Goal: Information Seeking & Learning: Learn about a topic

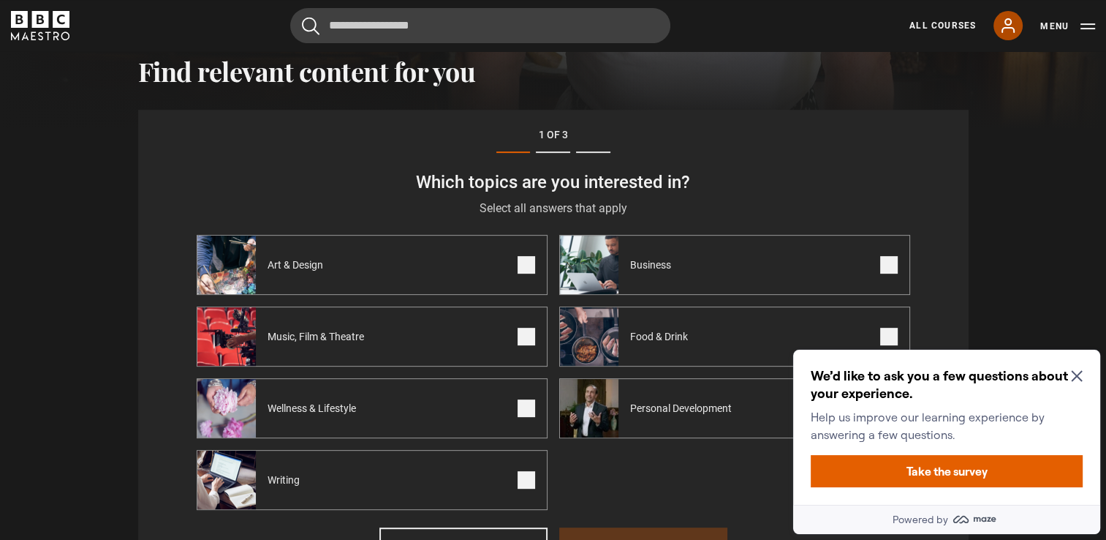
click at [1008, 22] on icon at bounding box center [1009, 26] width 18 height 18
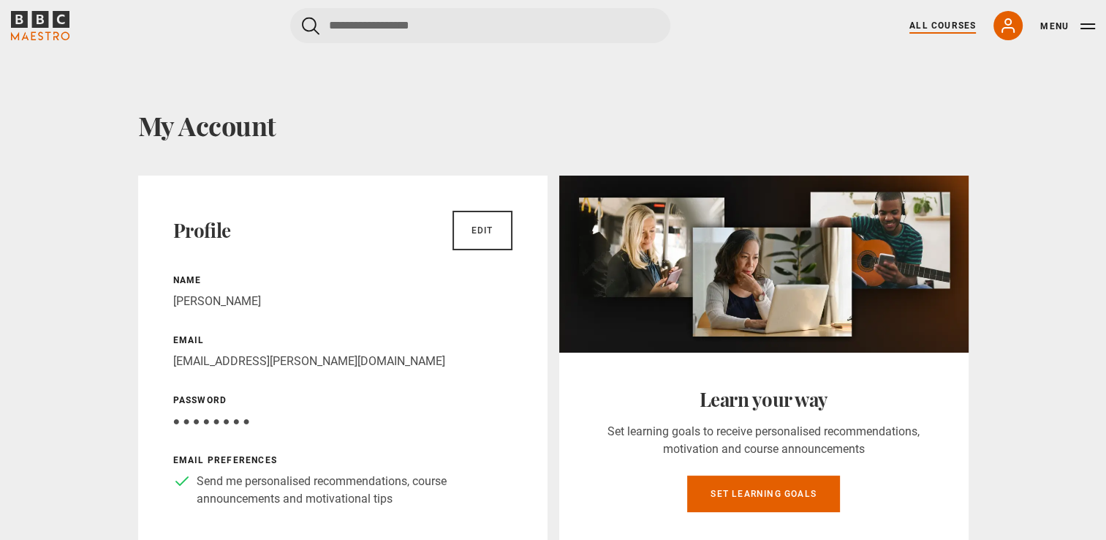
click at [919, 22] on link "All Courses" at bounding box center [943, 25] width 67 height 13
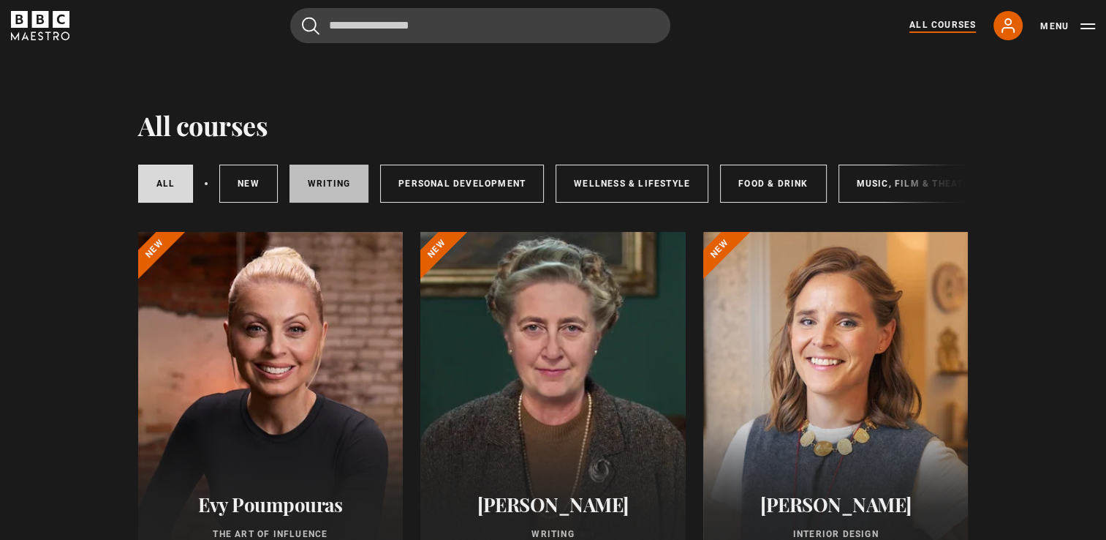
click at [318, 180] on link "Writing" at bounding box center [329, 184] width 79 height 38
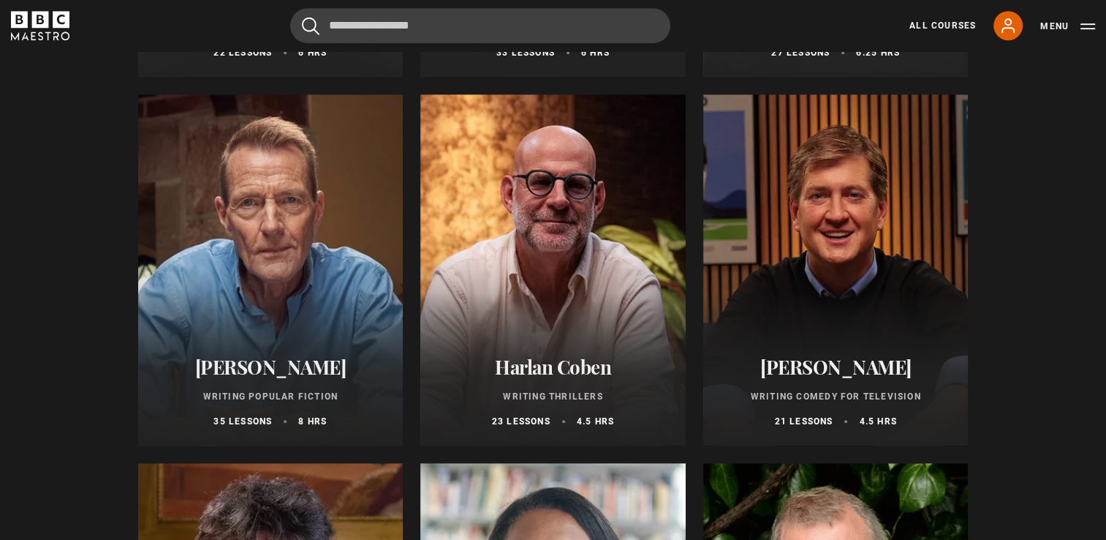
scroll to position [877, 0]
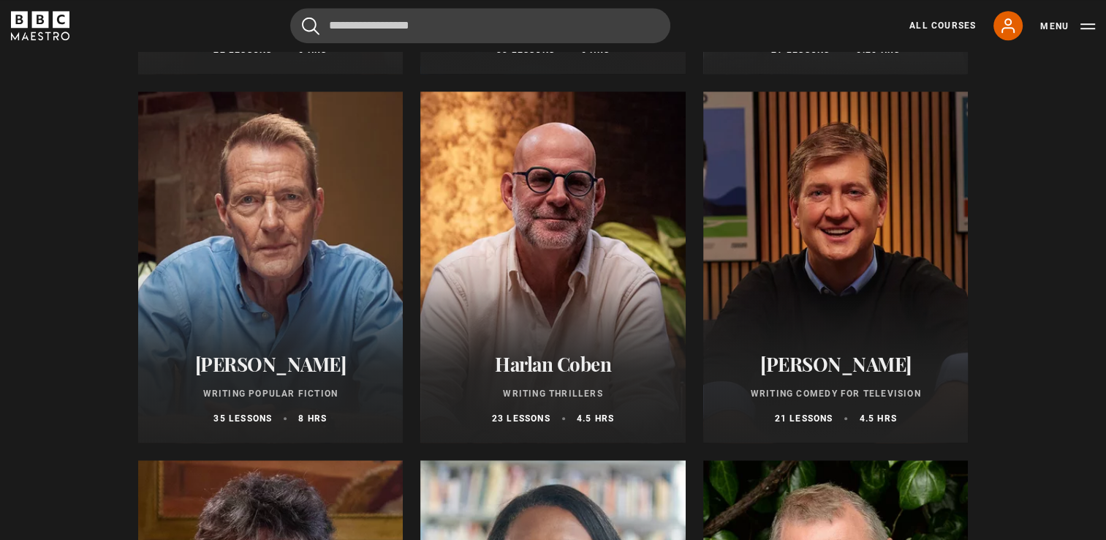
click at [303, 197] on div at bounding box center [270, 266] width 265 height 351
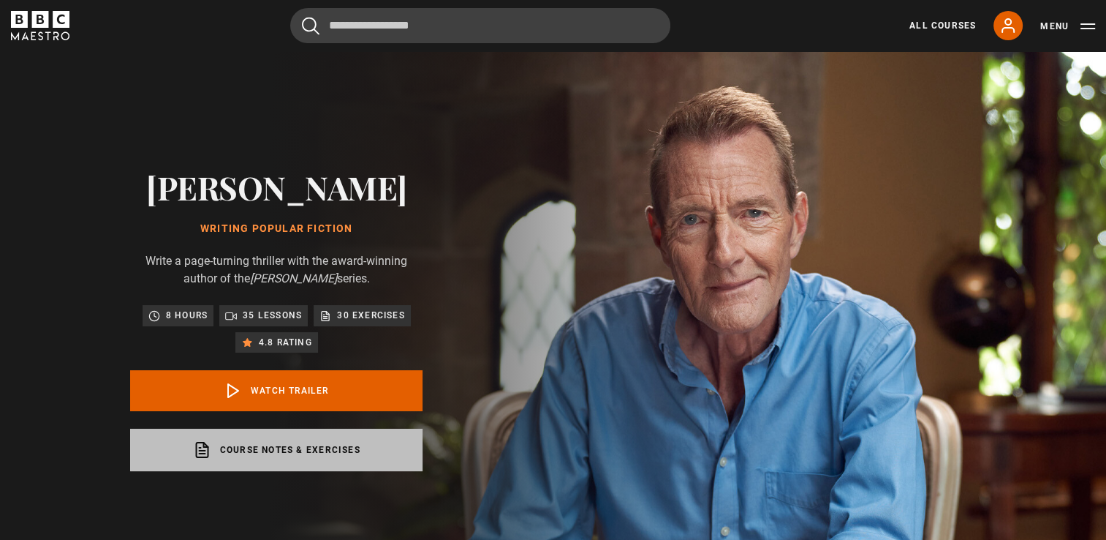
click at [303, 457] on link "Course notes & exercises opens in a new tab" at bounding box center [276, 450] width 292 height 42
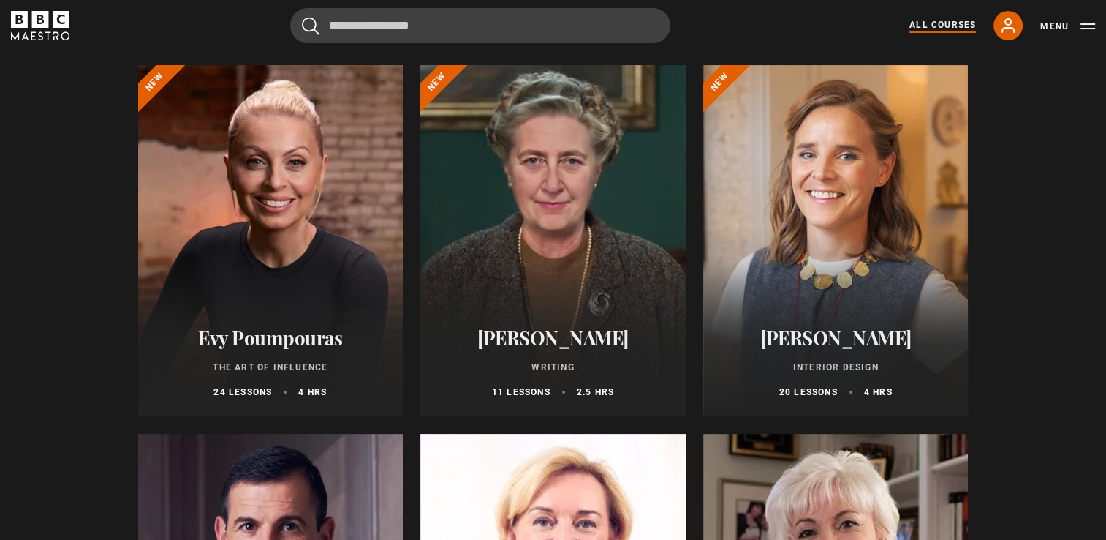
scroll to position [73, 0]
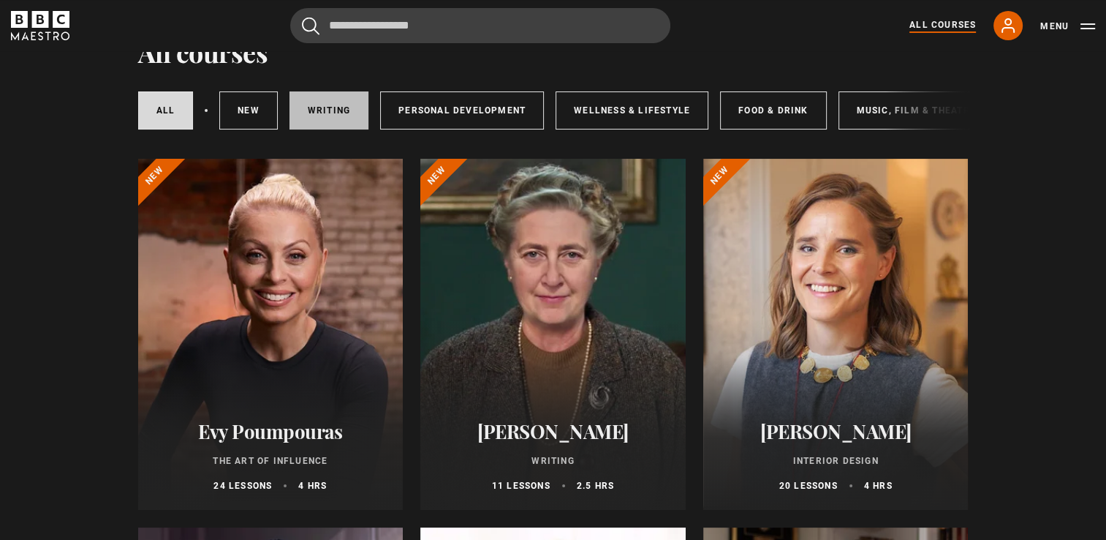
click at [319, 104] on link "Writing" at bounding box center [329, 110] width 79 height 38
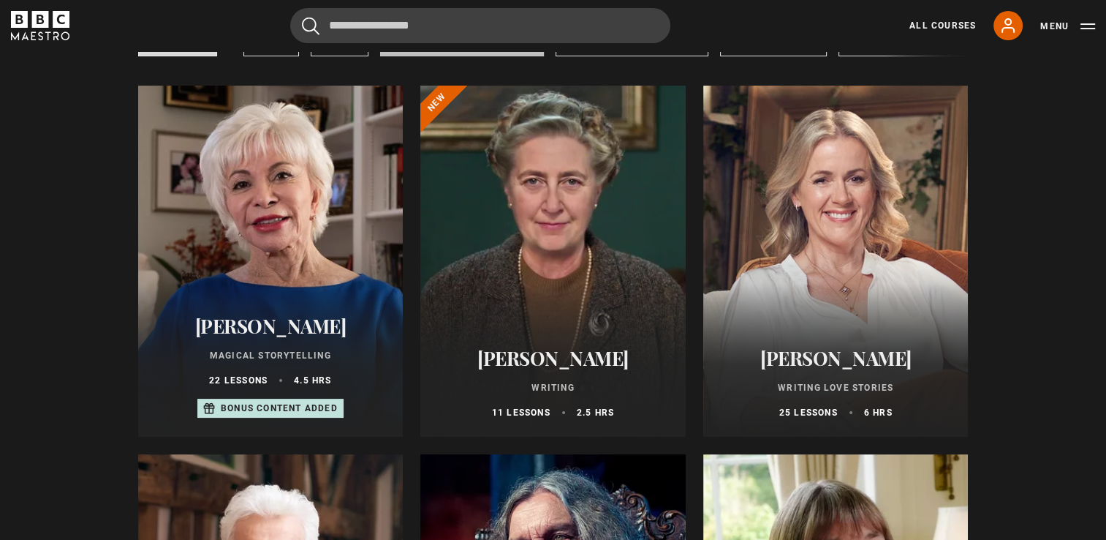
scroll to position [219, 0]
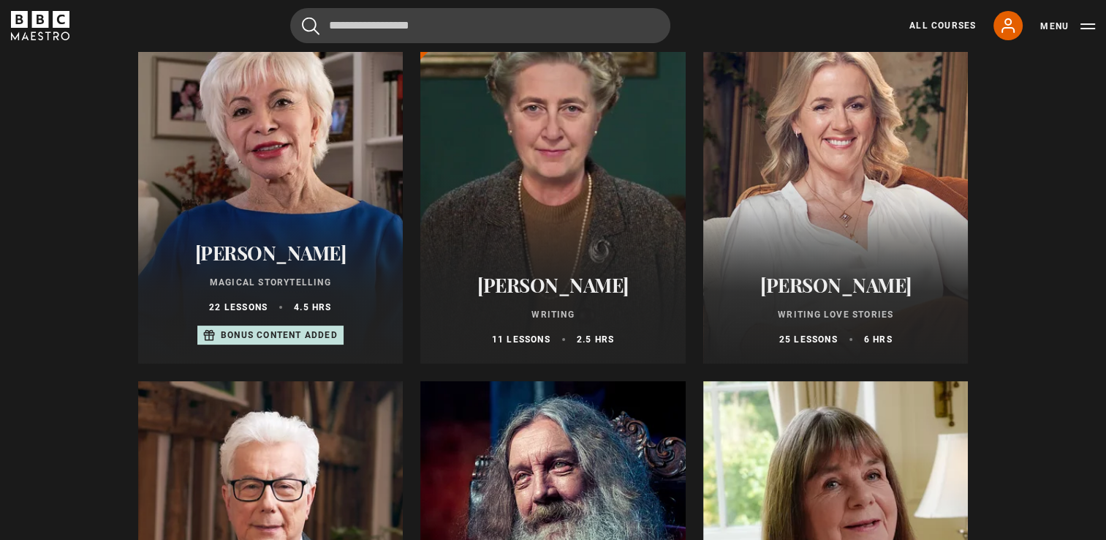
click at [286, 206] on div at bounding box center [270, 187] width 265 height 351
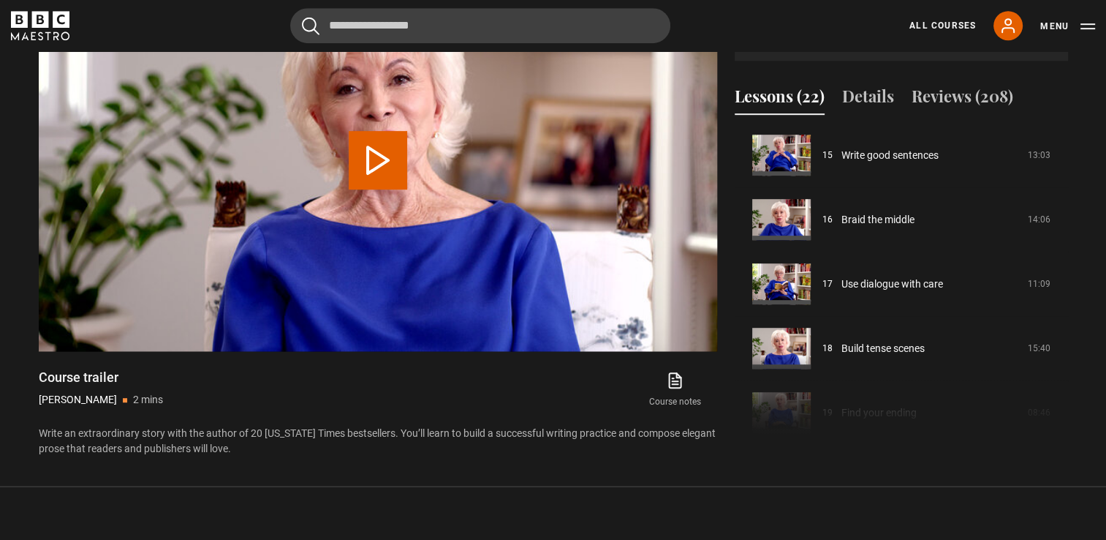
scroll to position [987, 0]
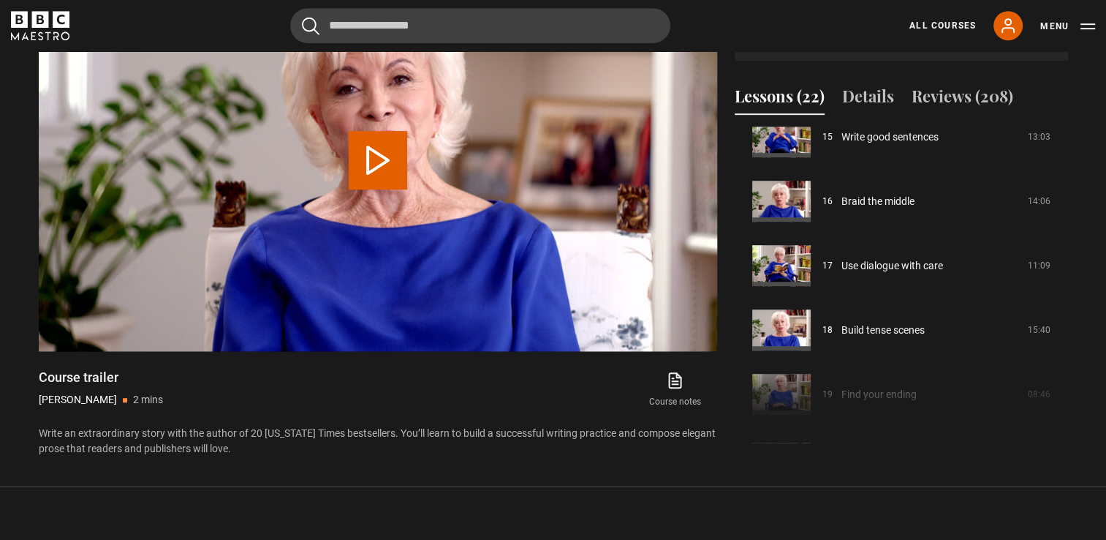
click at [1030, 388] on div "Course trailer 01 Introduction 04:40 02 Writing my first book and yours 14:05 0…" at bounding box center [901, 285] width 333 height 316
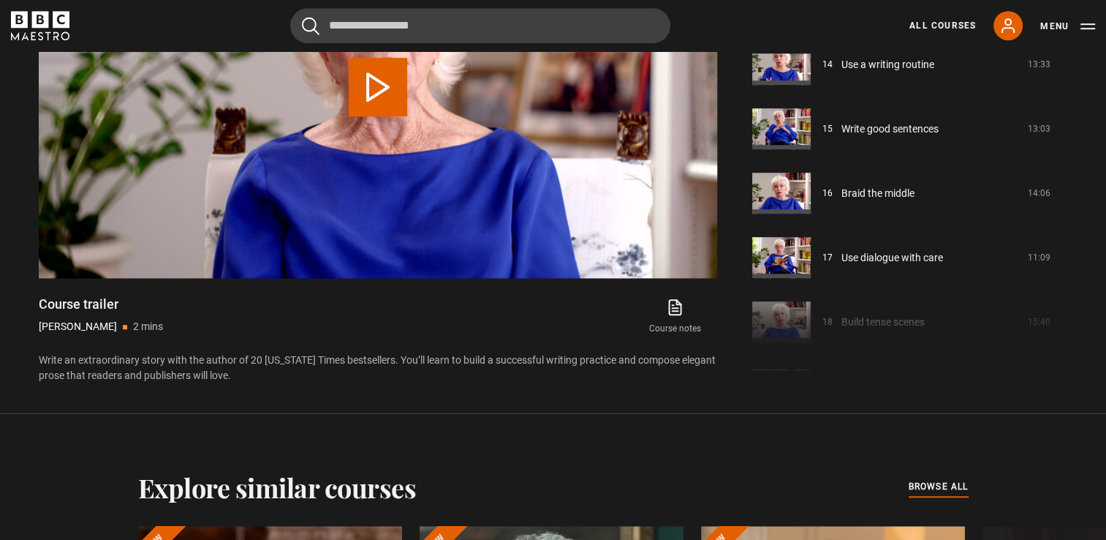
scroll to position [908, 0]
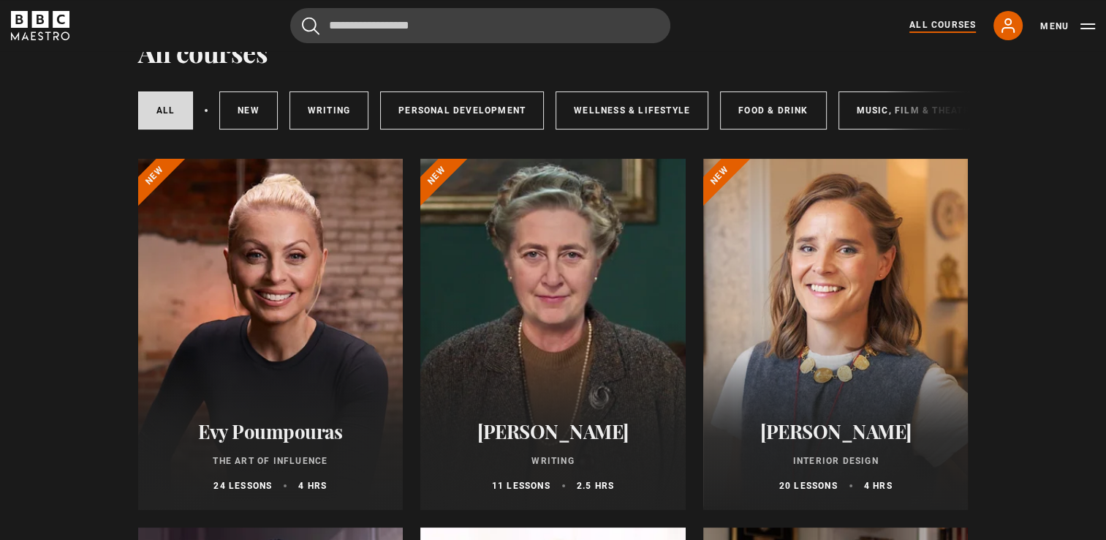
click at [599, 311] on div at bounding box center [552, 334] width 265 height 351
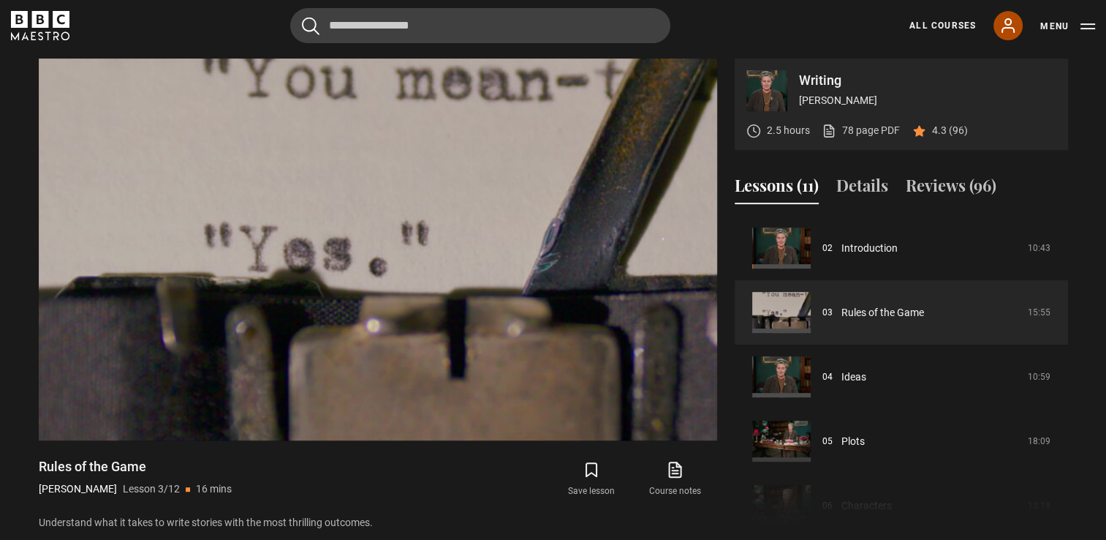
click at [1005, 25] on icon at bounding box center [1009, 26] width 18 height 18
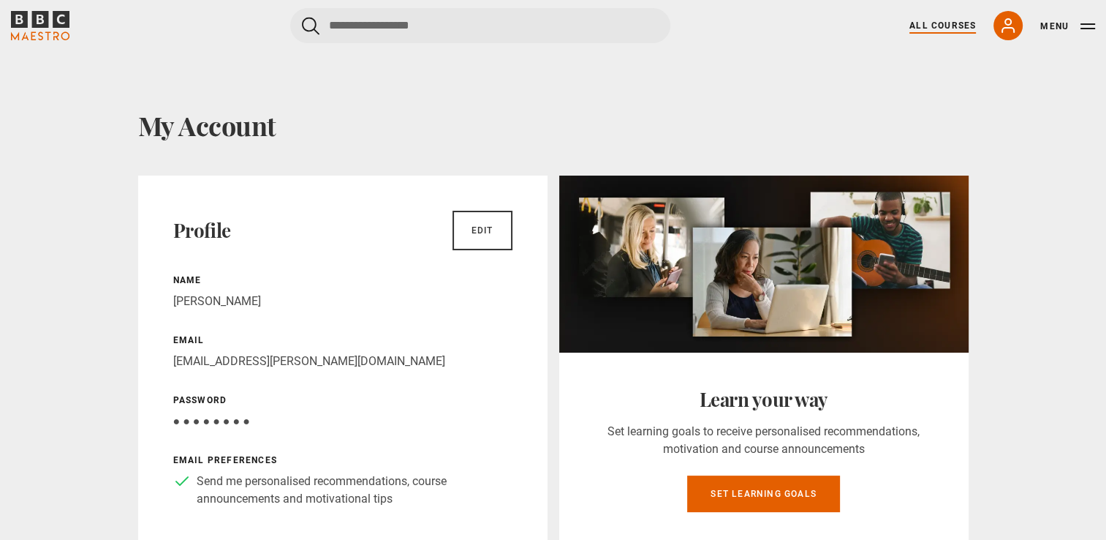
click at [931, 22] on link "All Courses" at bounding box center [943, 25] width 67 height 13
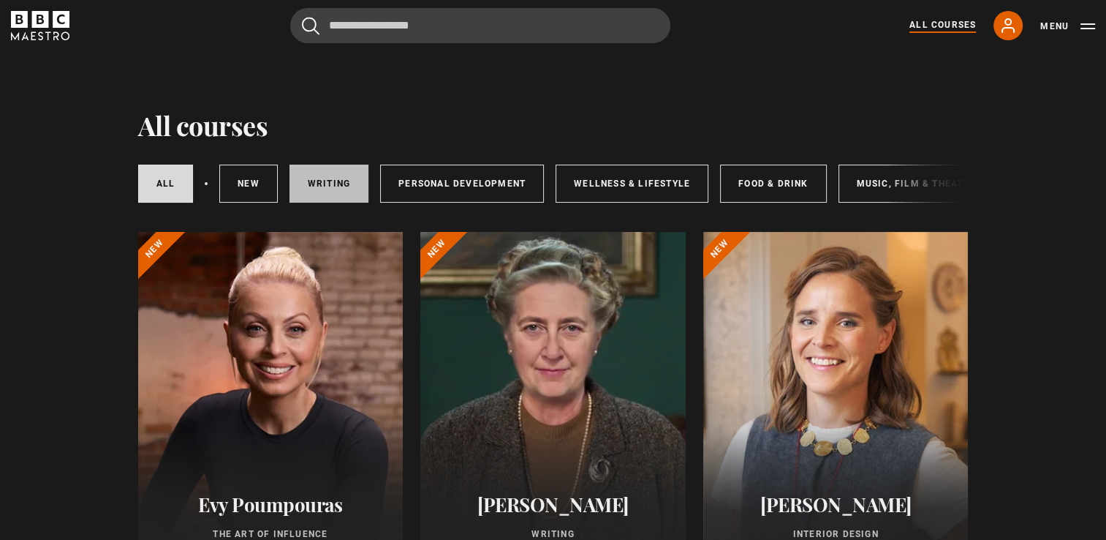
click at [345, 183] on link "Writing" at bounding box center [329, 184] width 79 height 38
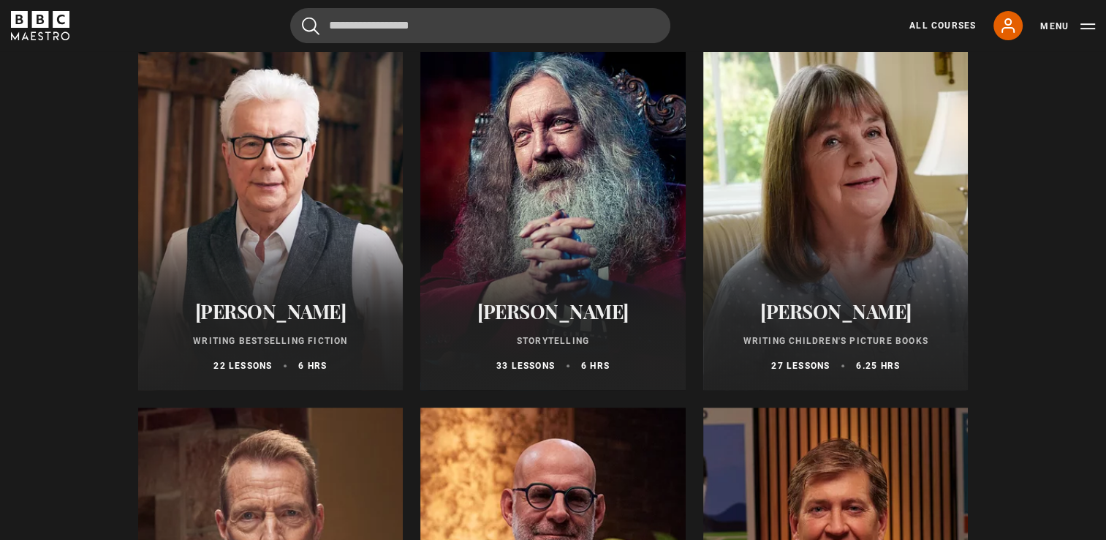
scroll to position [585, 0]
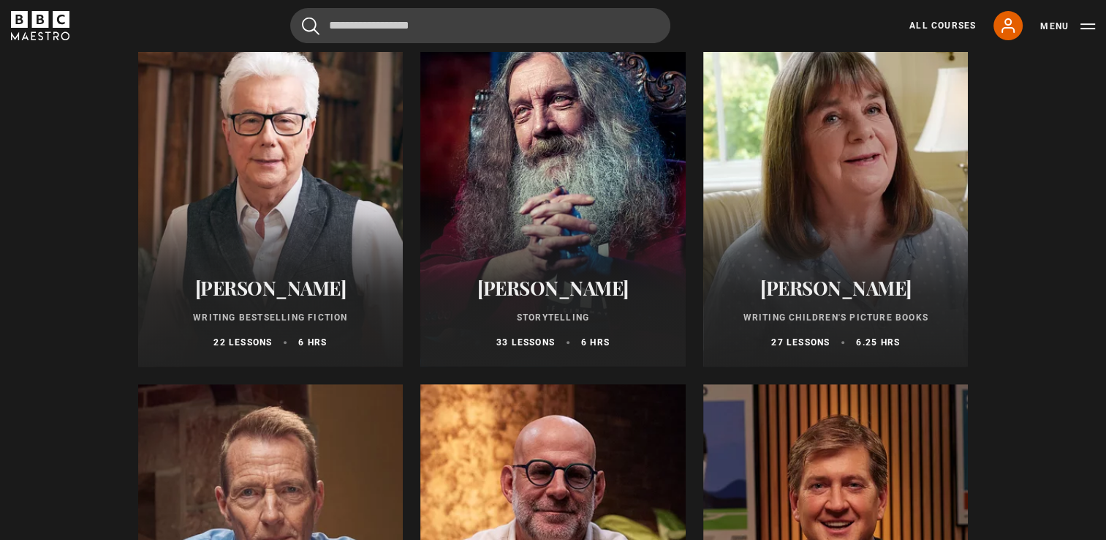
click at [538, 323] on p "Storytelling" at bounding box center [553, 317] width 230 height 13
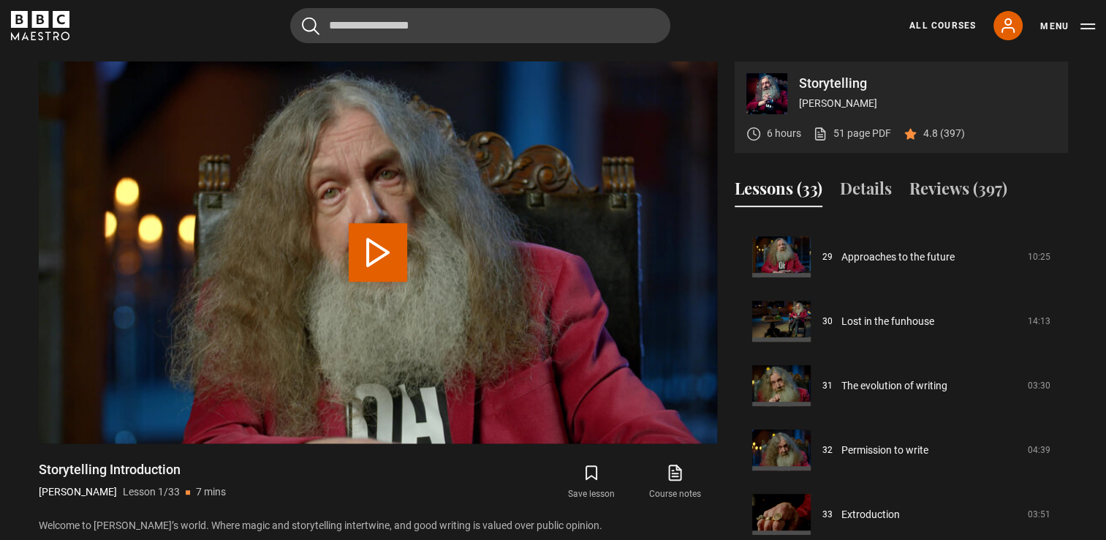
scroll to position [1872, 0]
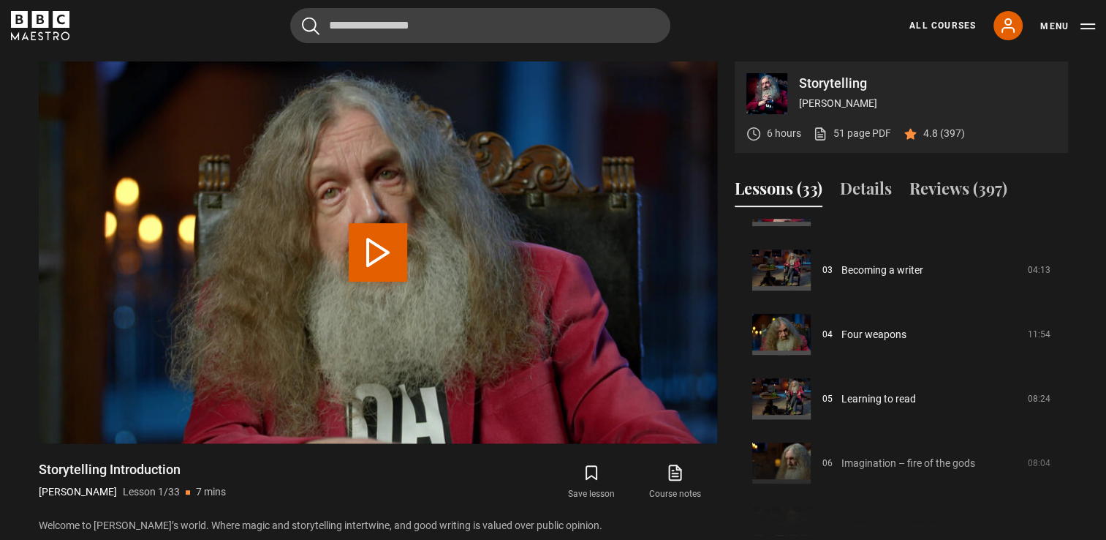
drag, startPoint x: 1068, startPoint y: 292, endPoint x: 1066, endPoint y: 259, distance: 32.9
click at [1066, 260] on div "Course trailer 01 Storytelling Introduction 06:56 02 Writing as enchantment 06:…" at bounding box center [901, 377] width 333 height 316
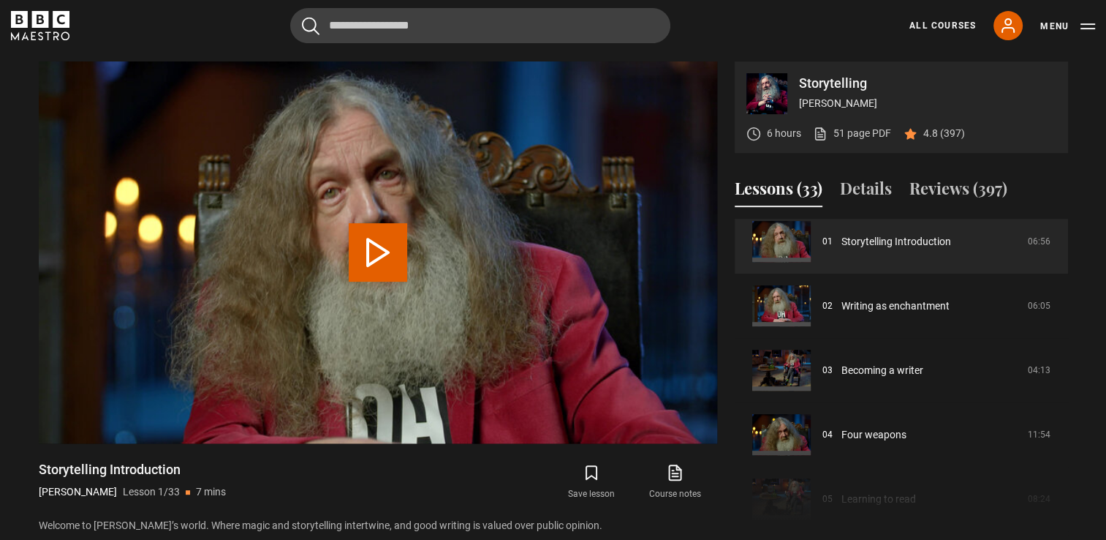
scroll to position [0, 0]
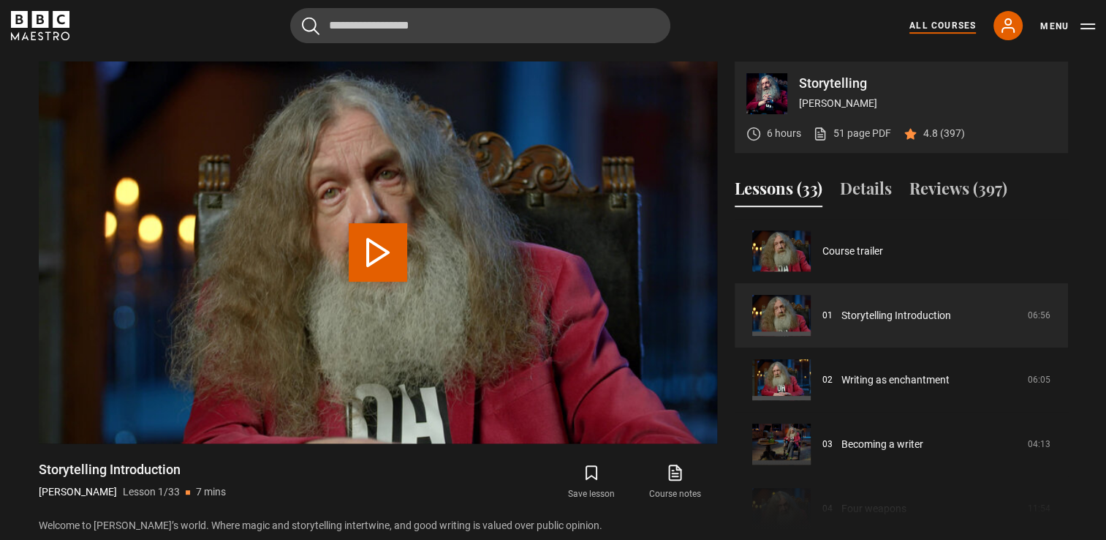
click at [935, 23] on link "All Courses" at bounding box center [943, 25] width 67 height 13
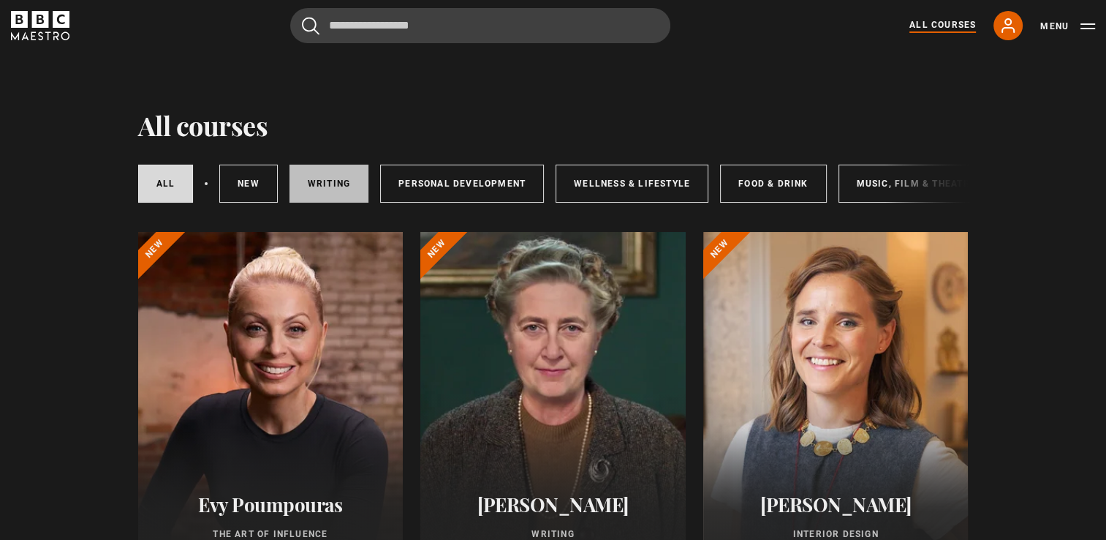
click at [313, 186] on link "Writing" at bounding box center [329, 184] width 79 height 38
click at [314, 186] on link "Writing" at bounding box center [329, 184] width 79 height 38
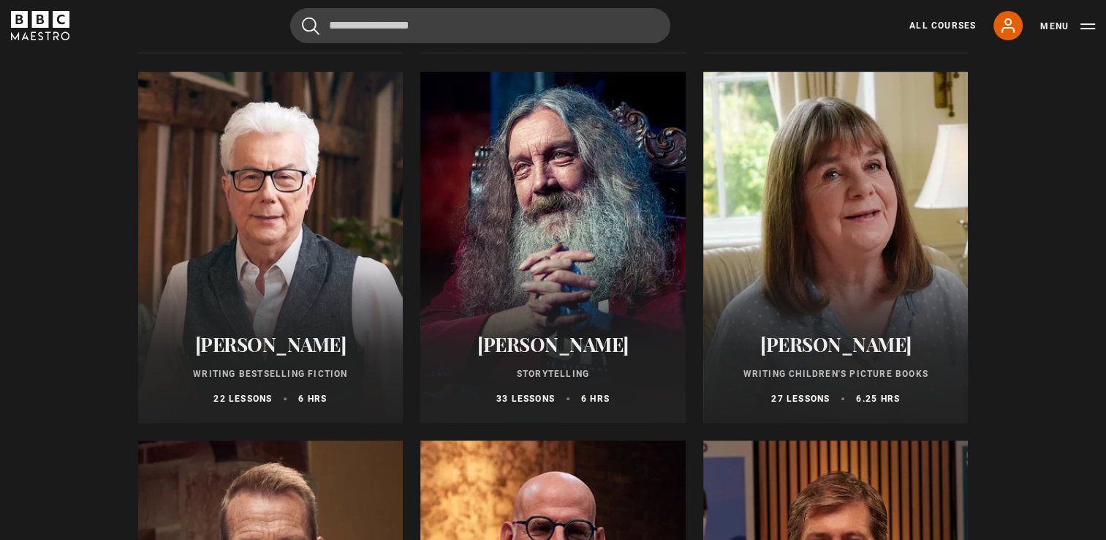
scroll to position [585, 0]
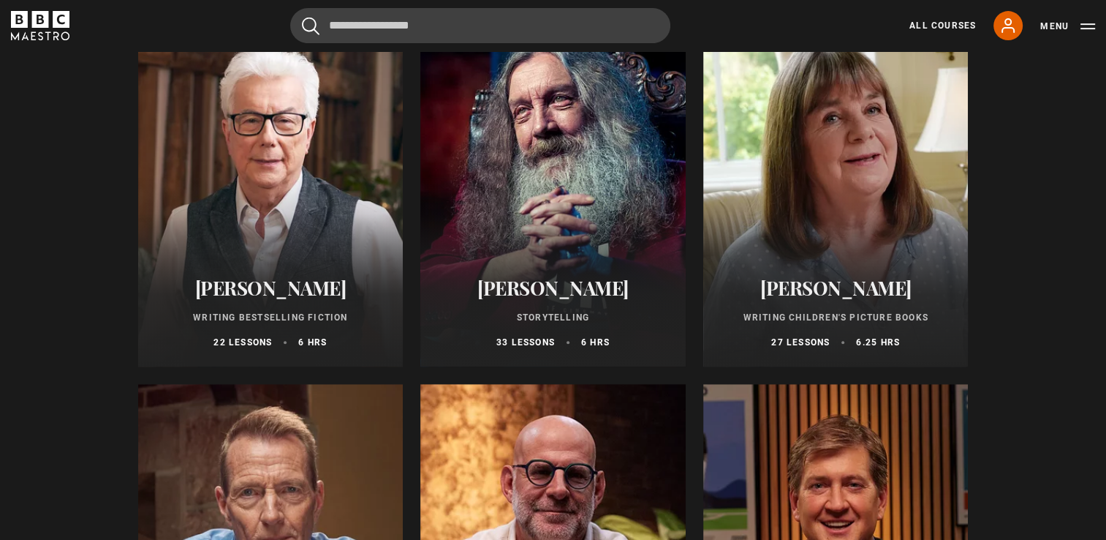
click at [282, 227] on div at bounding box center [270, 190] width 265 height 351
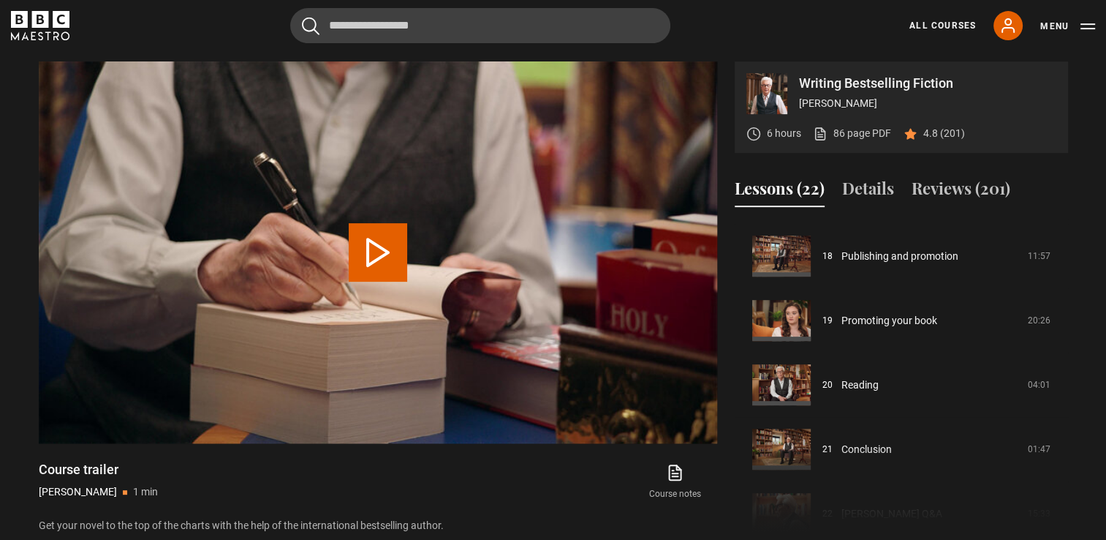
scroll to position [1164, 0]
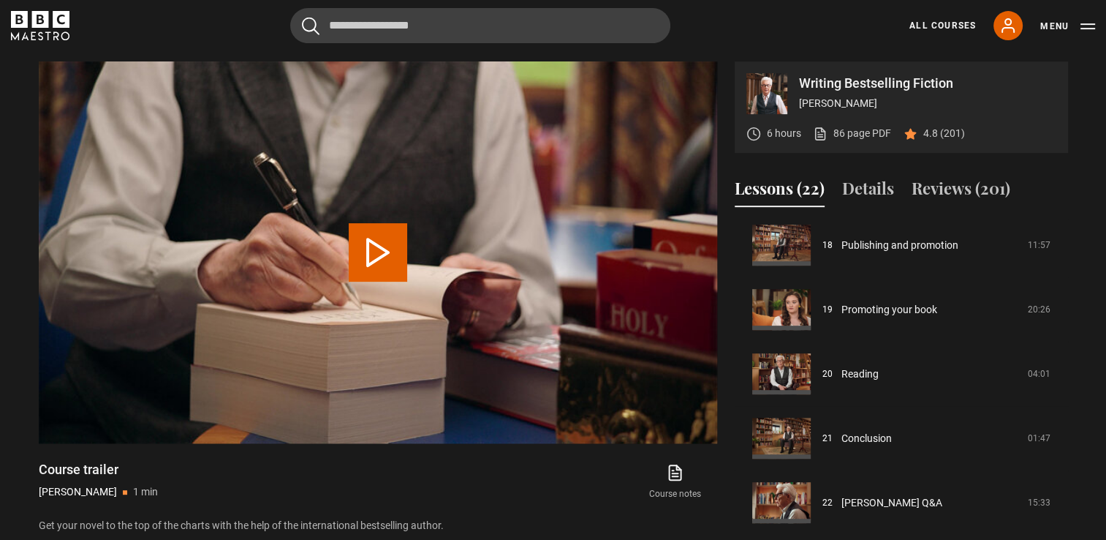
drag, startPoint x: 1105, startPoint y: 500, endPoint x: 1060, endPoint y: 287, distance: 218.1
click at [1060, 286] on section "Writing Bestselling Fiction [PERSON_NAME] 6 hours 86 page PDF (opens in new tab…" at bounding box center [553, 284] width 1106 height 562
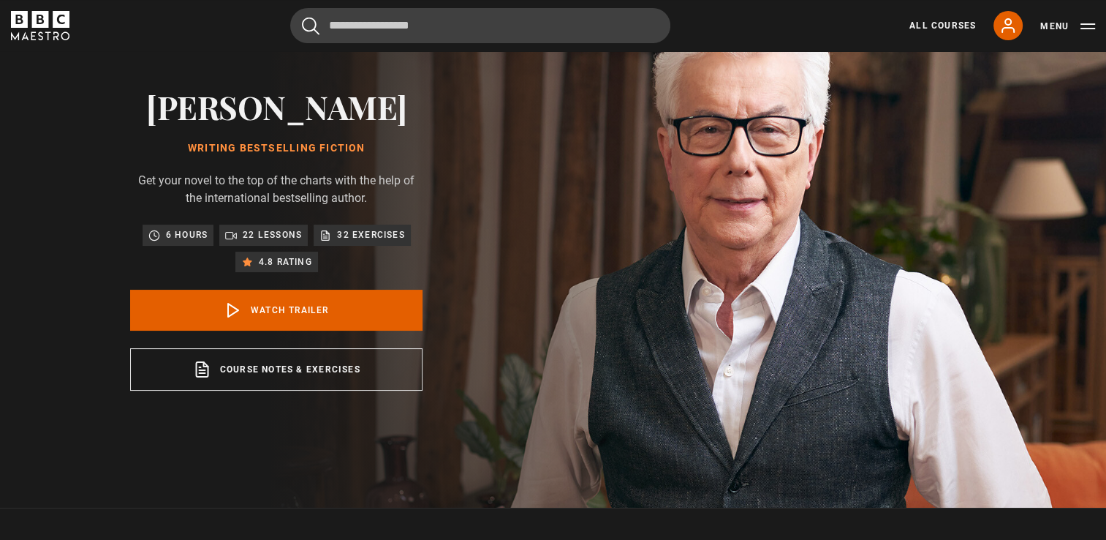
scroll to position [73, 0]
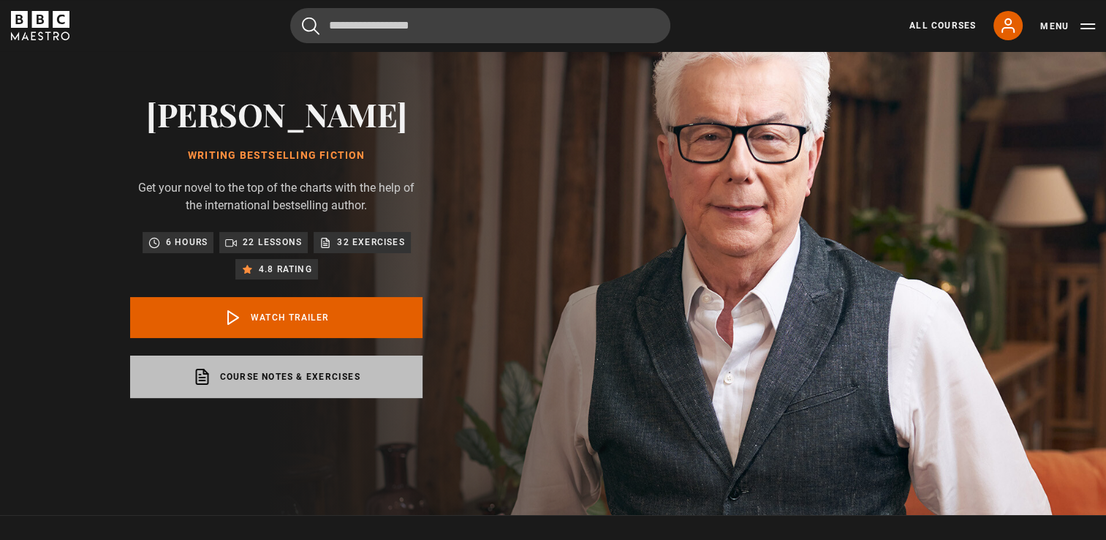
click at [240, 370] on link "Course notes & exercises opens in a new tab" at bounding box center [276, 376] width 292 height 42
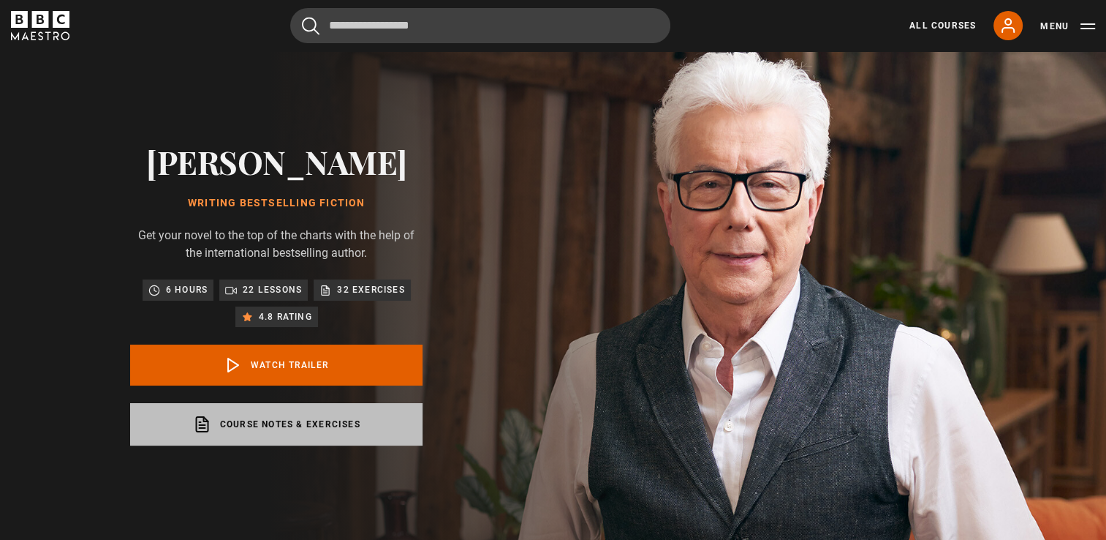
scroll to position [0, 0]
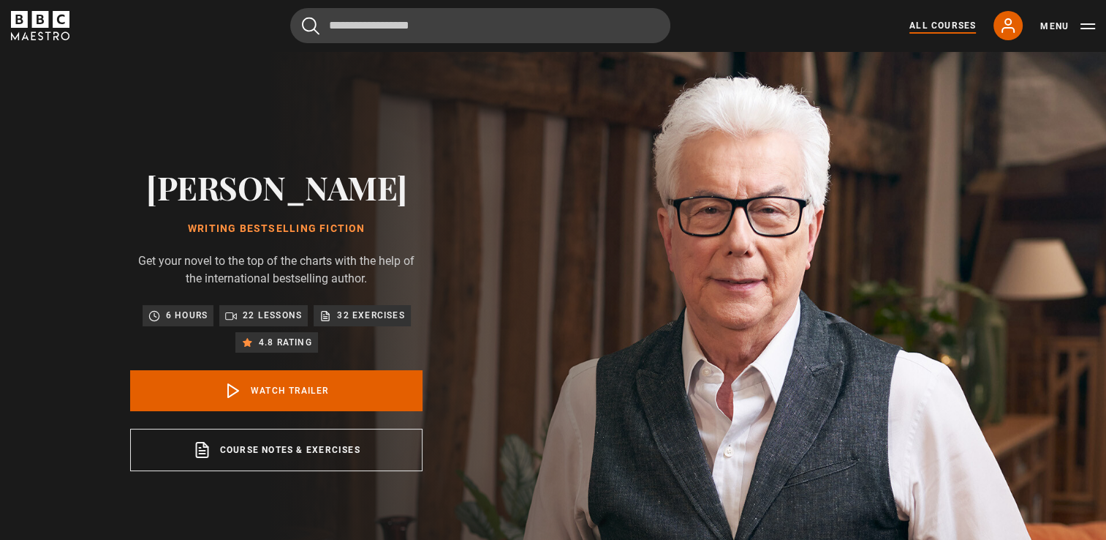
click at [933, 20] on link "All Courses" at bounding box center [943, 25] width 67 height 13
click at [928, 23] on link "All Courses" at bounding box center [943, 25] width 67 height 13
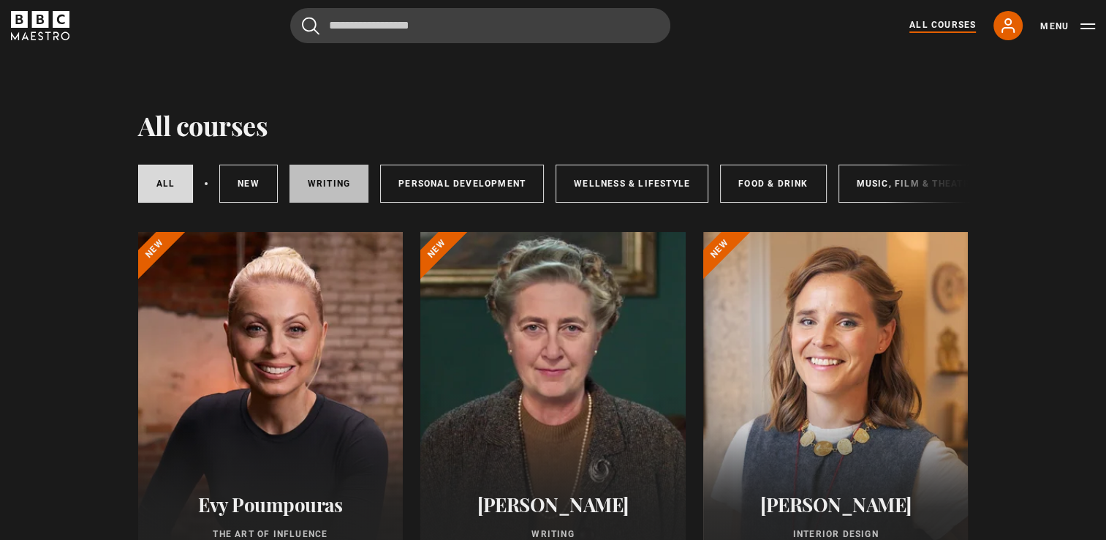
click at [316, 184] on link "Writing" at bounding box center [329, 184] width 79 height 38
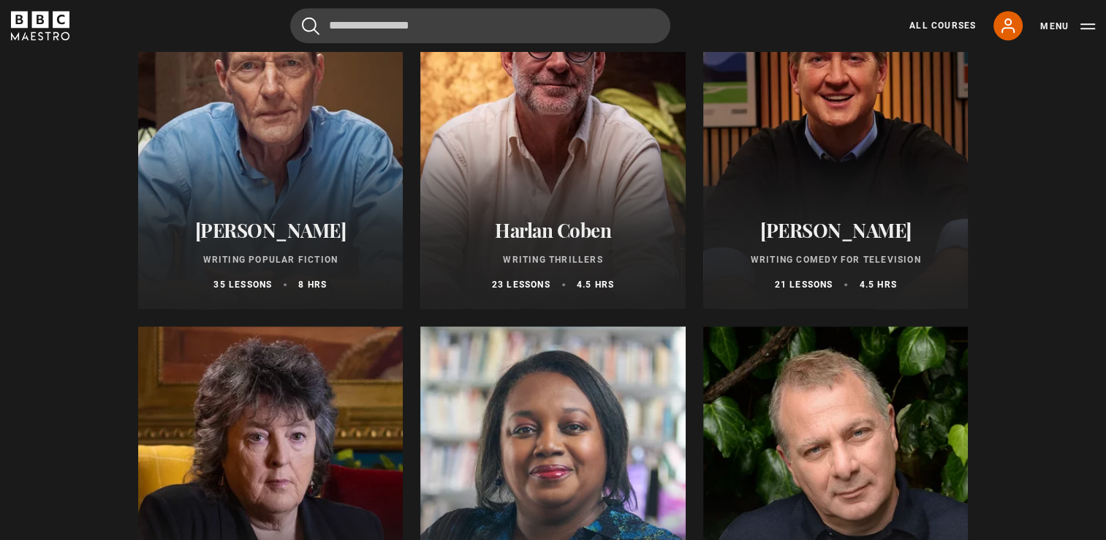
scroll to position [877, 0]
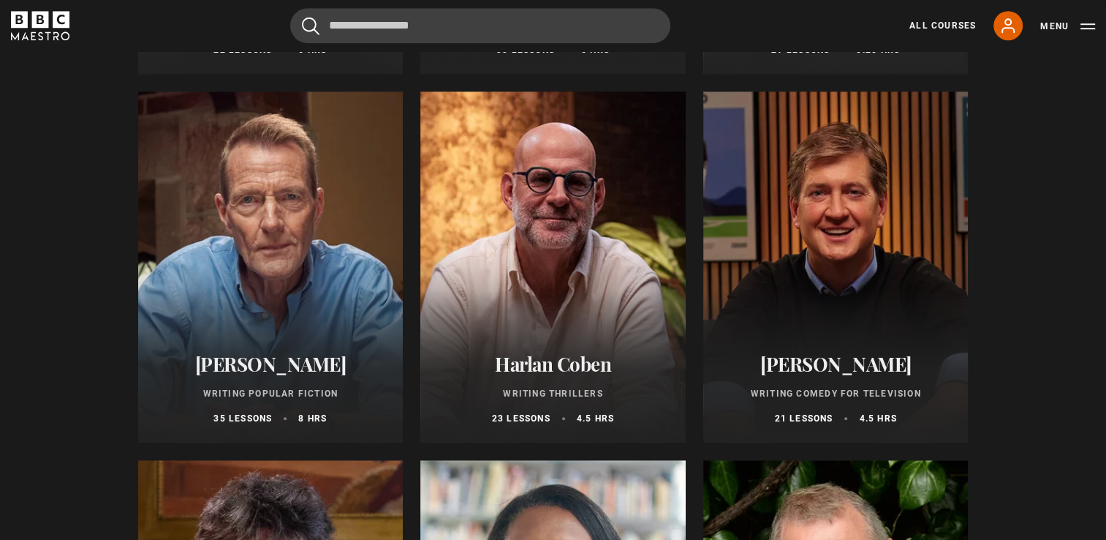
click at [570, 240] on div at bounding box center [552, 266] width 265 height 351
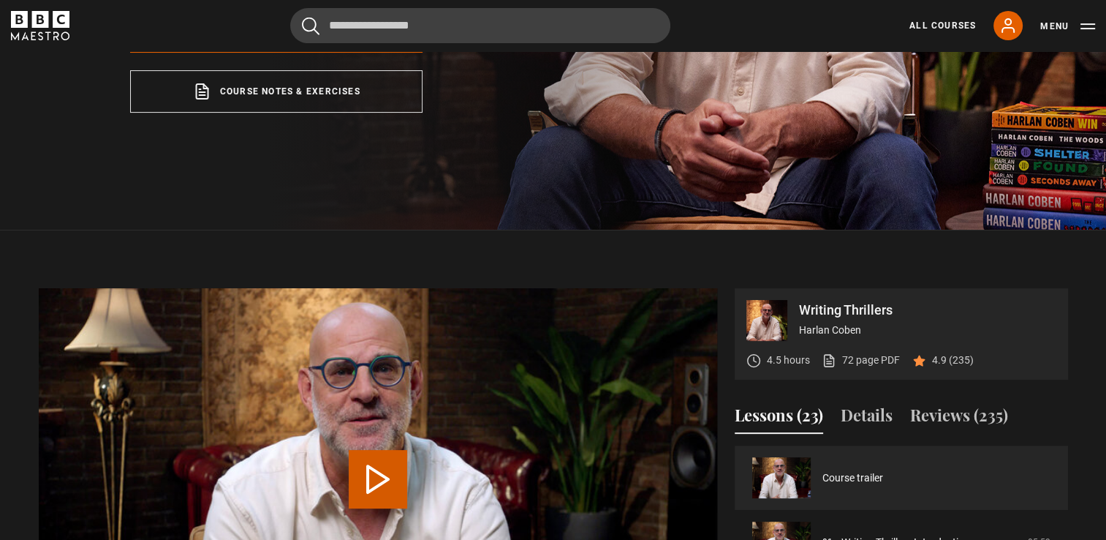
scroll to position [366, 0]
